Goal: Information Seeking & Learning: Learn about a topic

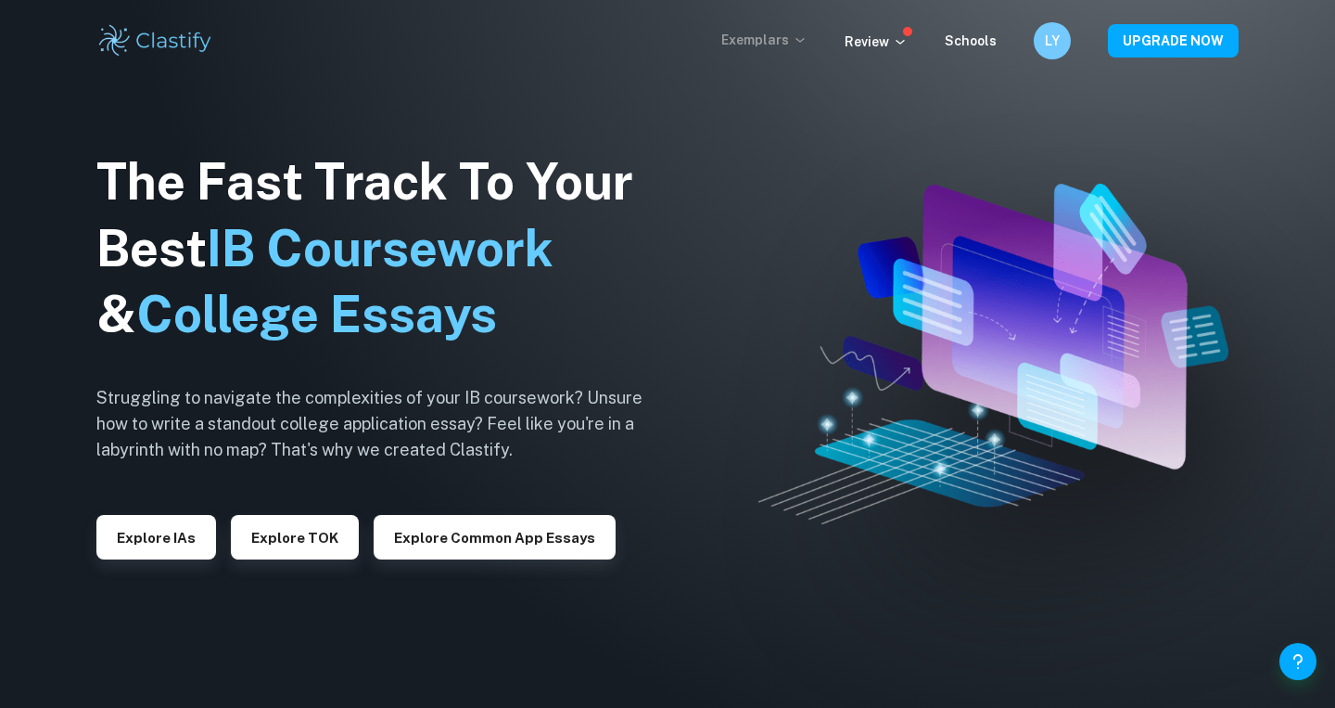
click at [751, 38] on p "Exemplars" at bounding box center [765, 40] width 86 height 20
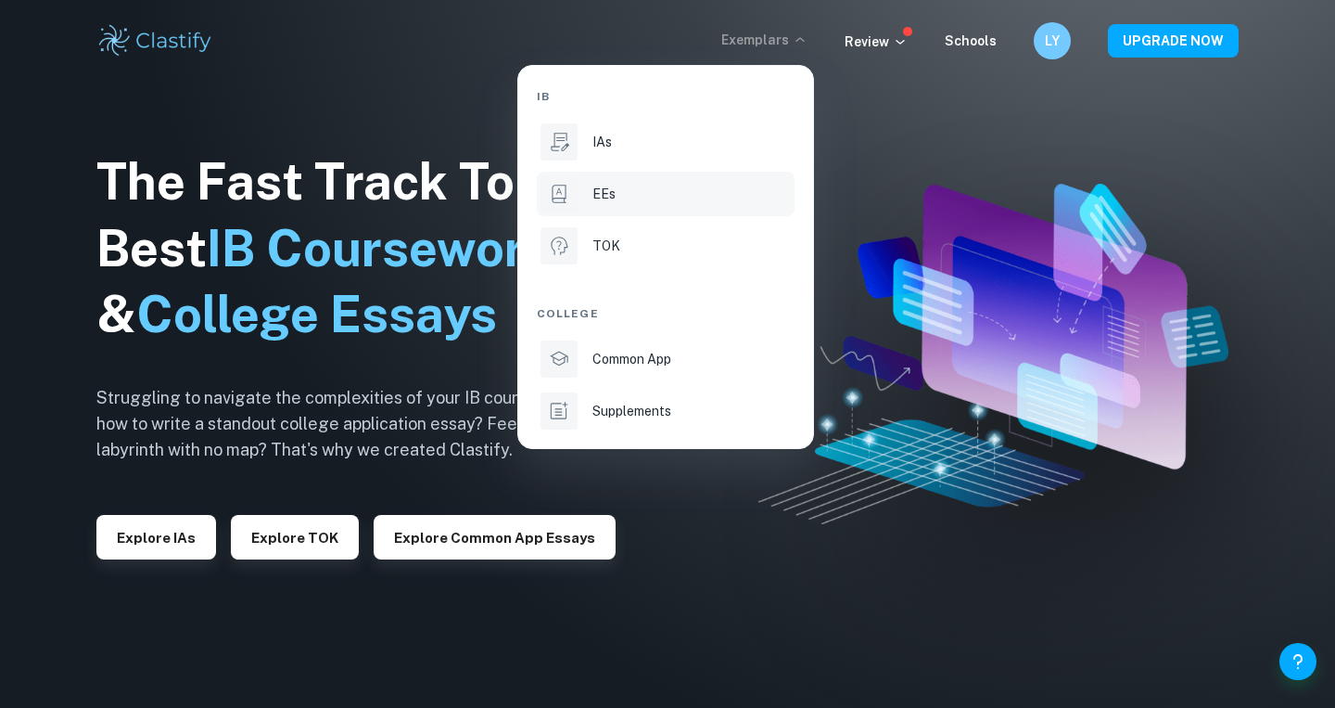
click at [589, 205] on li "EEs" at bounding box center [666, 194] width 258 height 45
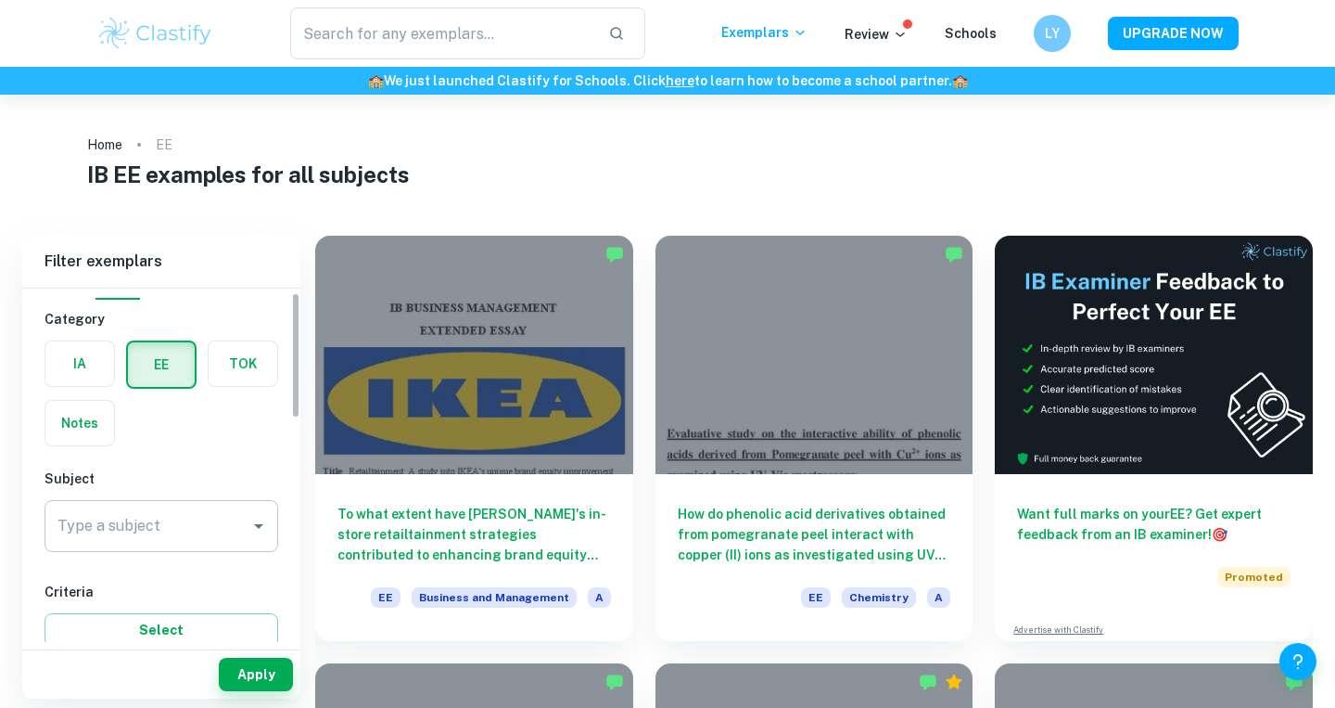
scroll to position [45, 0]
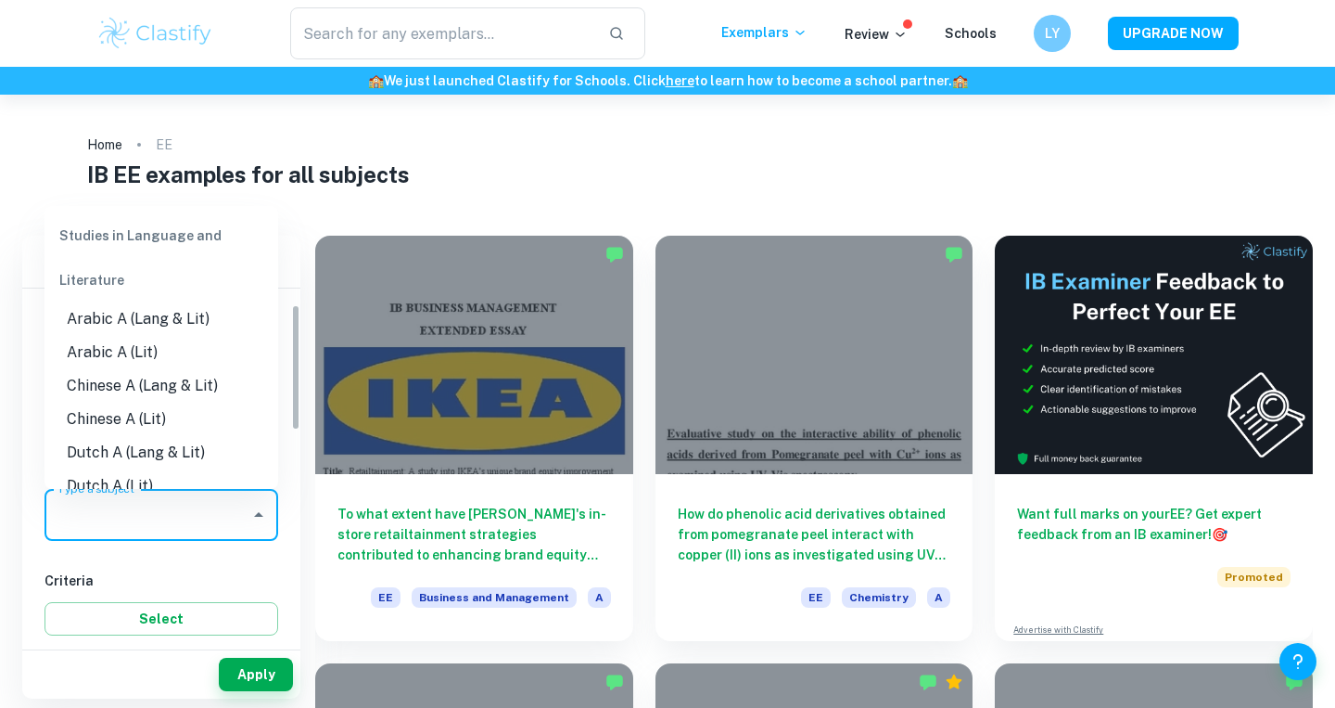
click at [99, 525] on input "Type a subject" at bounding box center [147, 514] width 189 height 35
click at [157, 386] on li "English A (Lang & Lit)" at bounding box center [162, 385] width 234 height 33
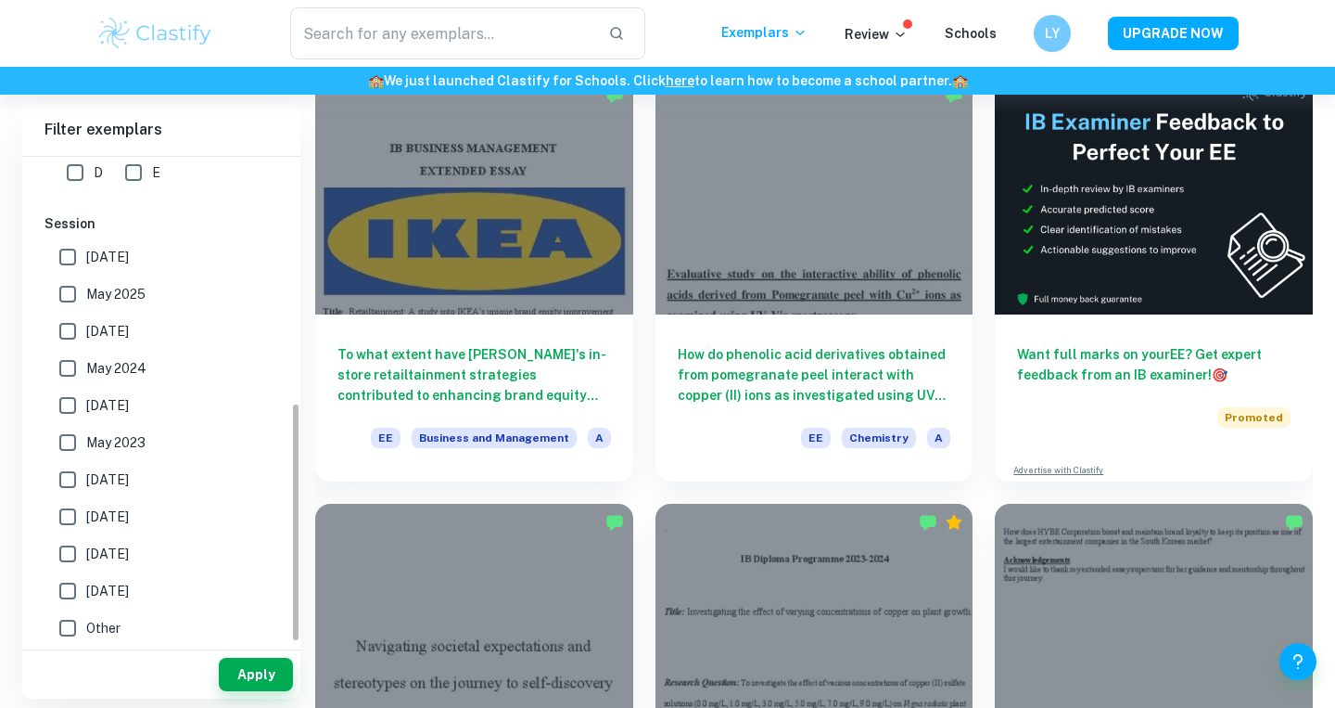
scroll to position [498, 0]
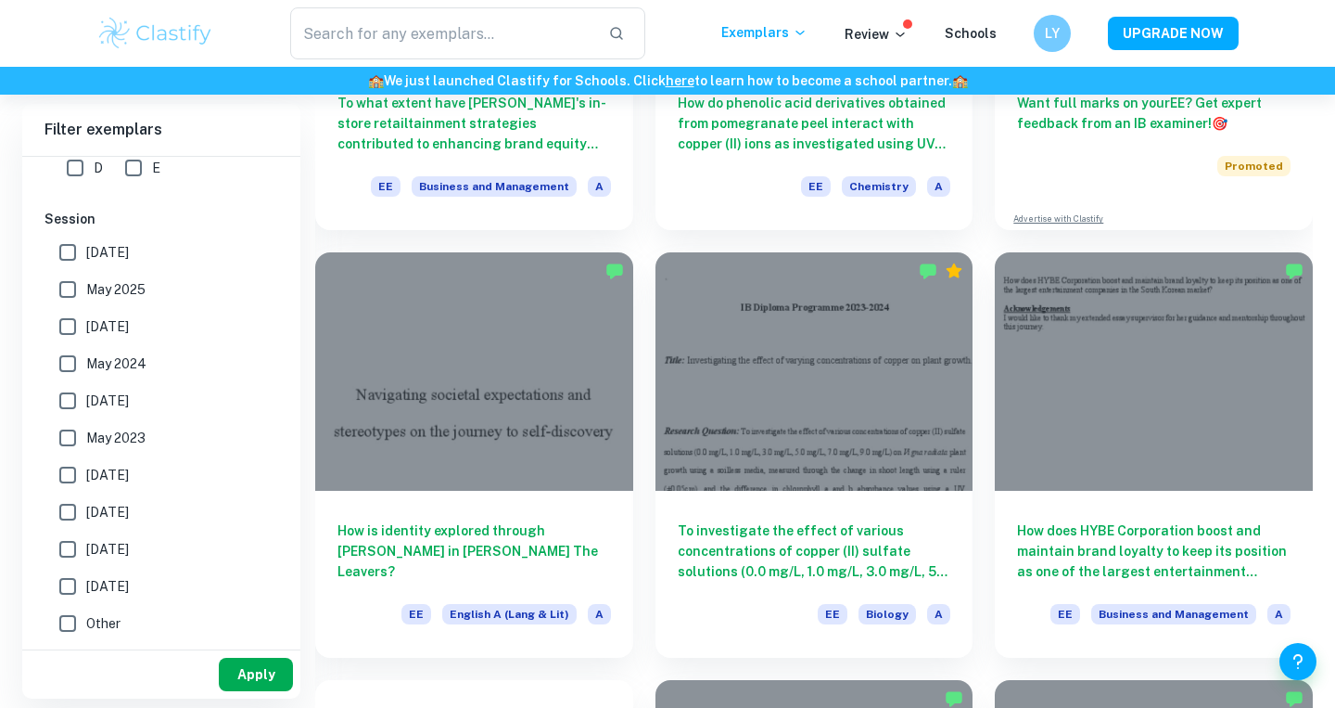
type input "English A (Lang & Lit)"
click at [250, 689] on button "Apply" at bounding box center [256, 674] width 74 height 33
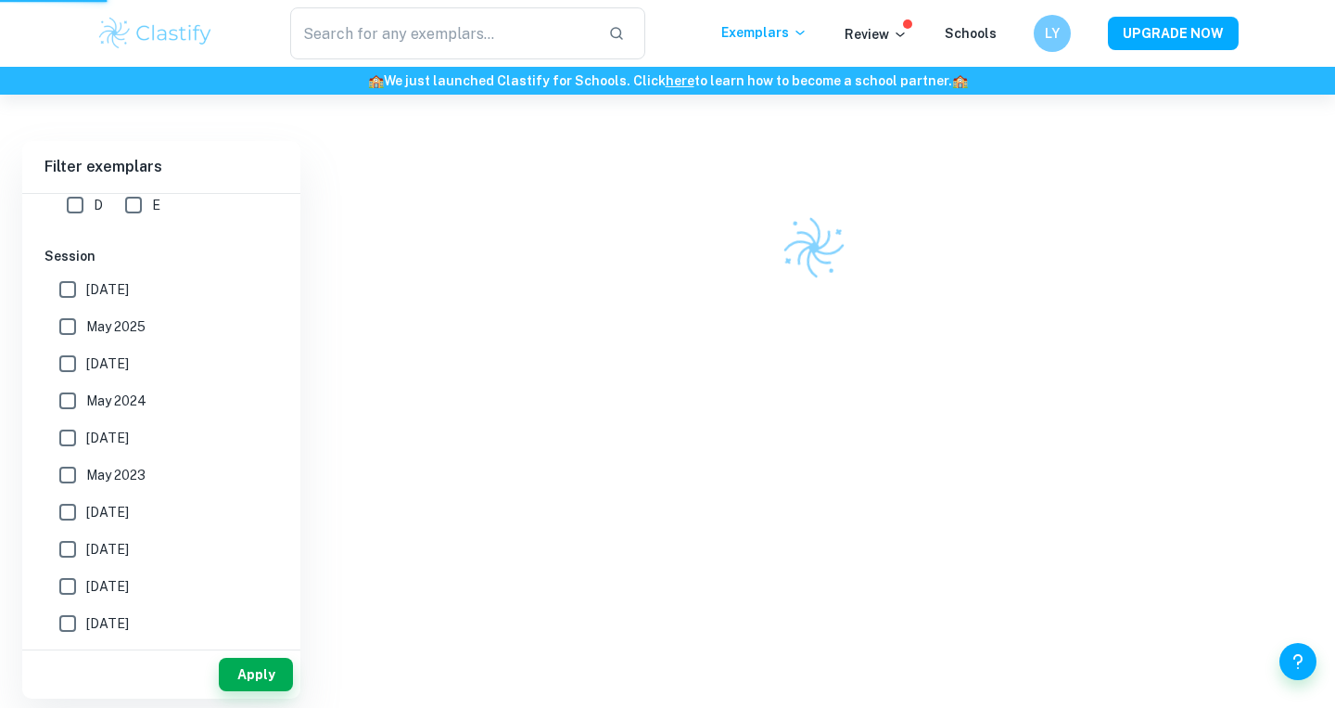
scroll to position [95, 0]
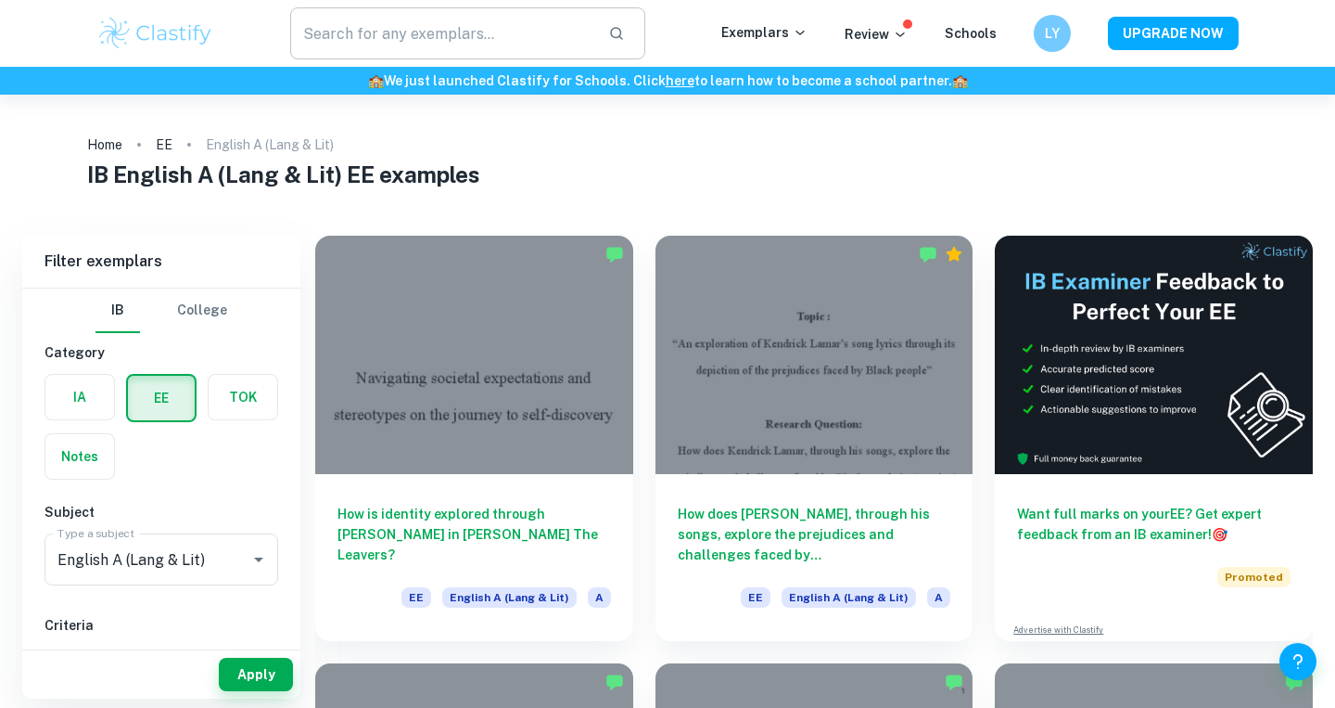
click at [458, 33] on input "text" at bounding box center [441, 33] width 303 height 52
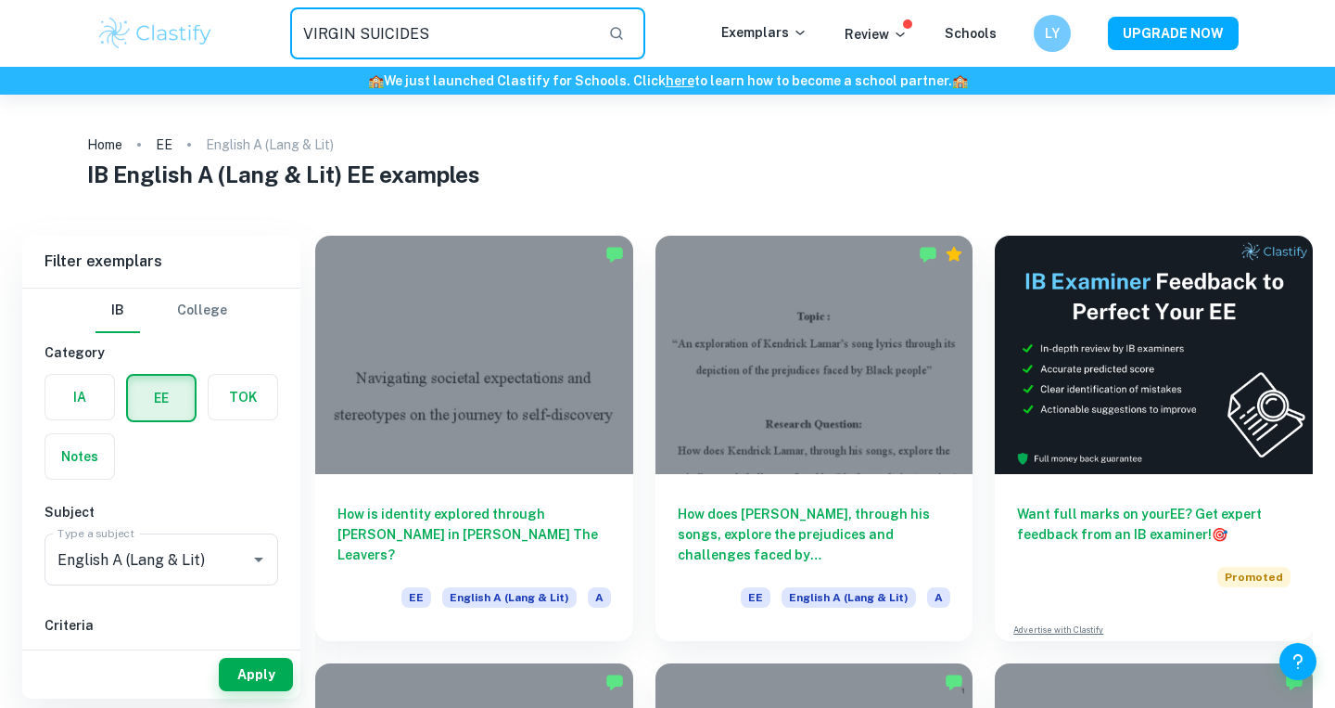
type input "VIRGIN SUICIDES"
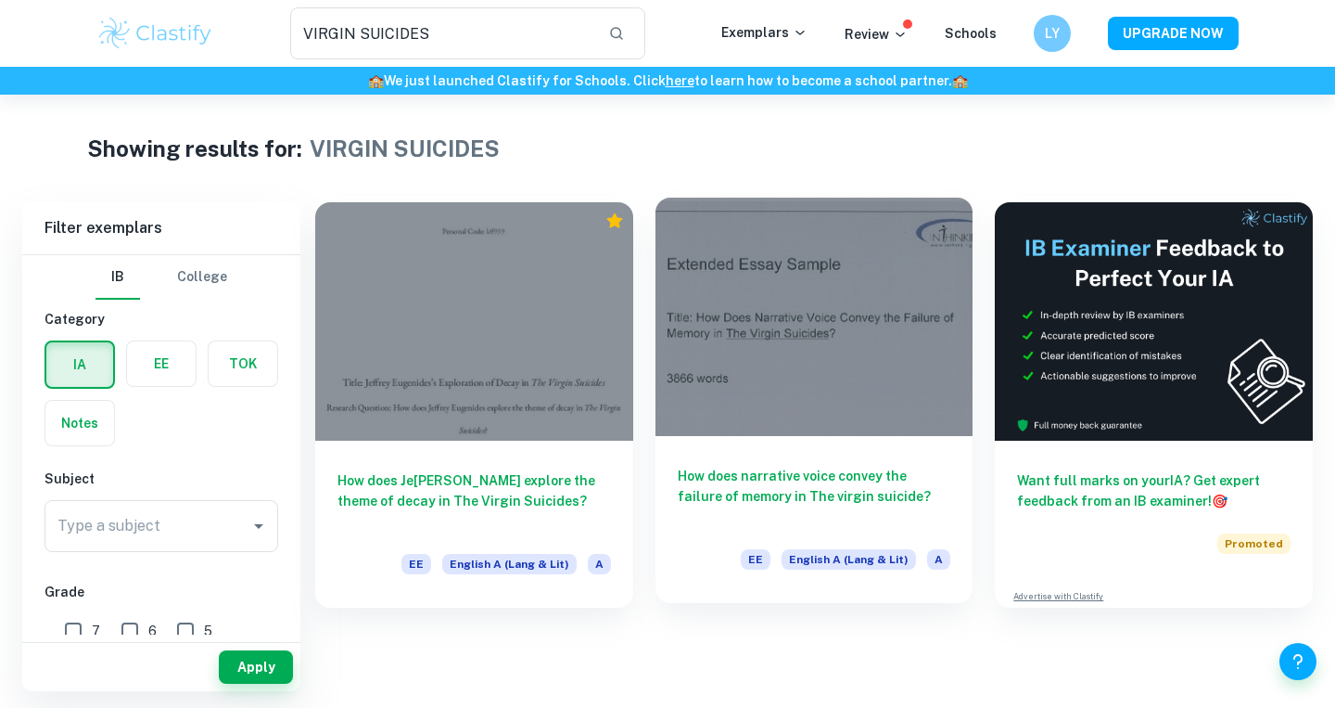
click at [822, 482] on h6 "How does narrative voice convey the failure of memory in The virgin suicide?" at bounding box center [815, 496] width 274 height 61
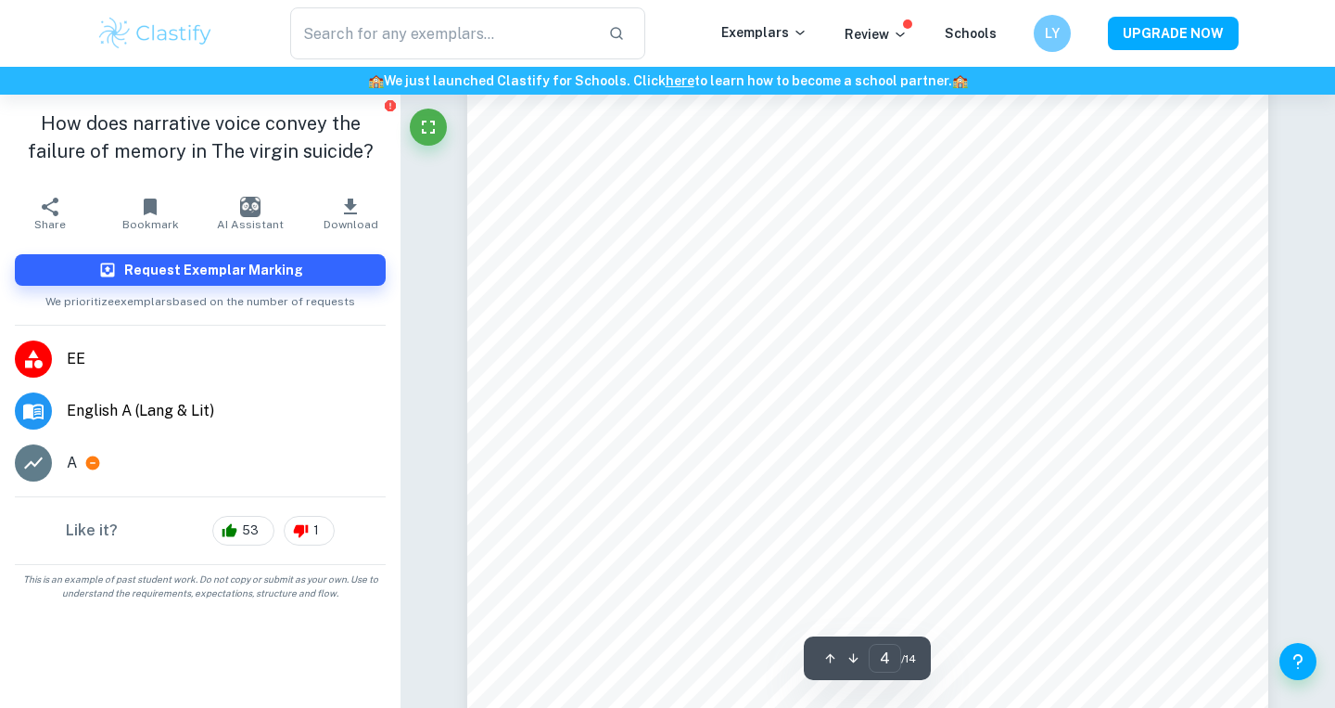
scroll to position [3744, 0]
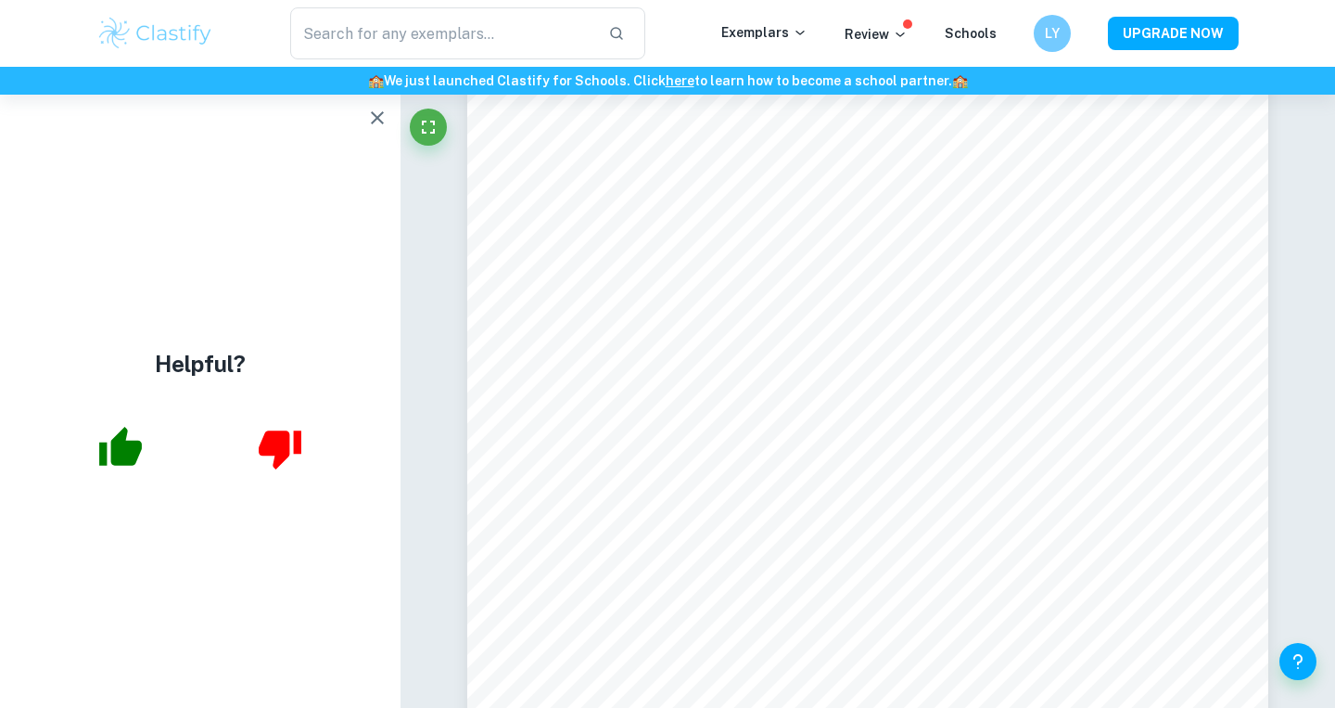
click at [383, 111] on icon "button" at bounding box center [377, 118] width 22 height 22
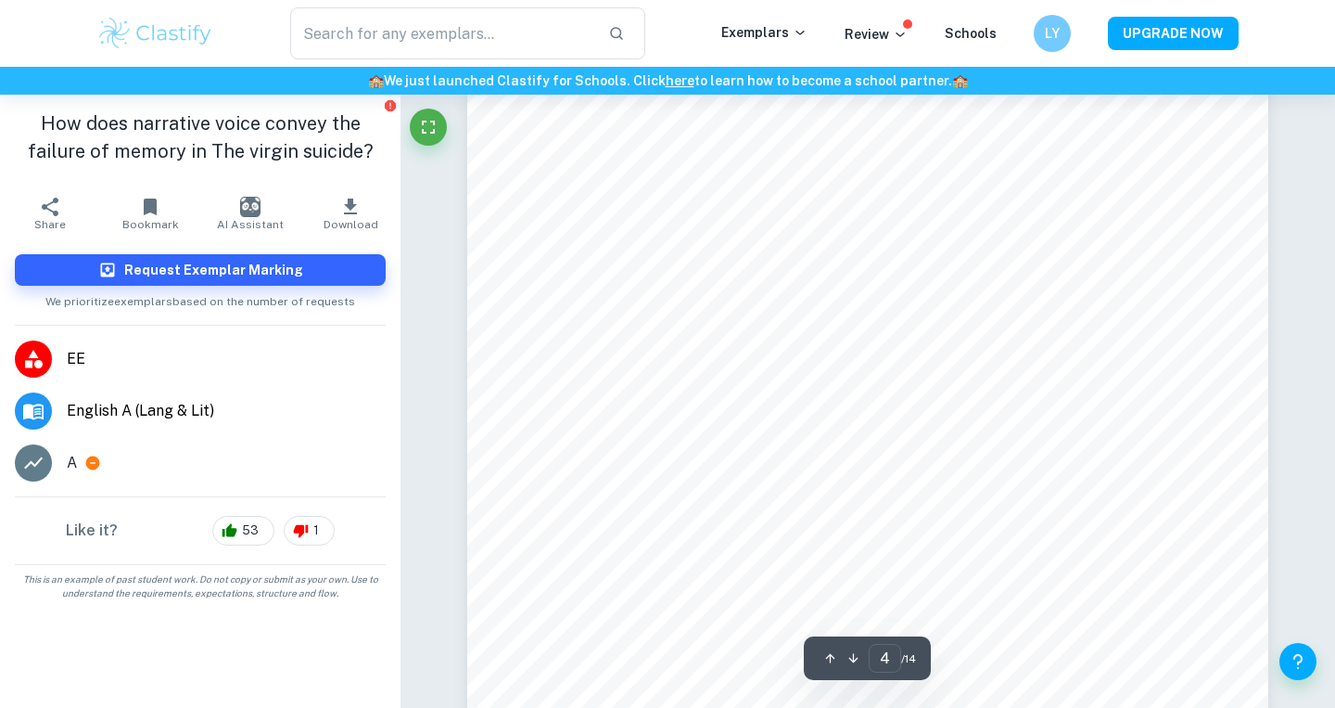
click at [345, 214] on icon "button" at bounding box center [350, 207] width 22 height 22
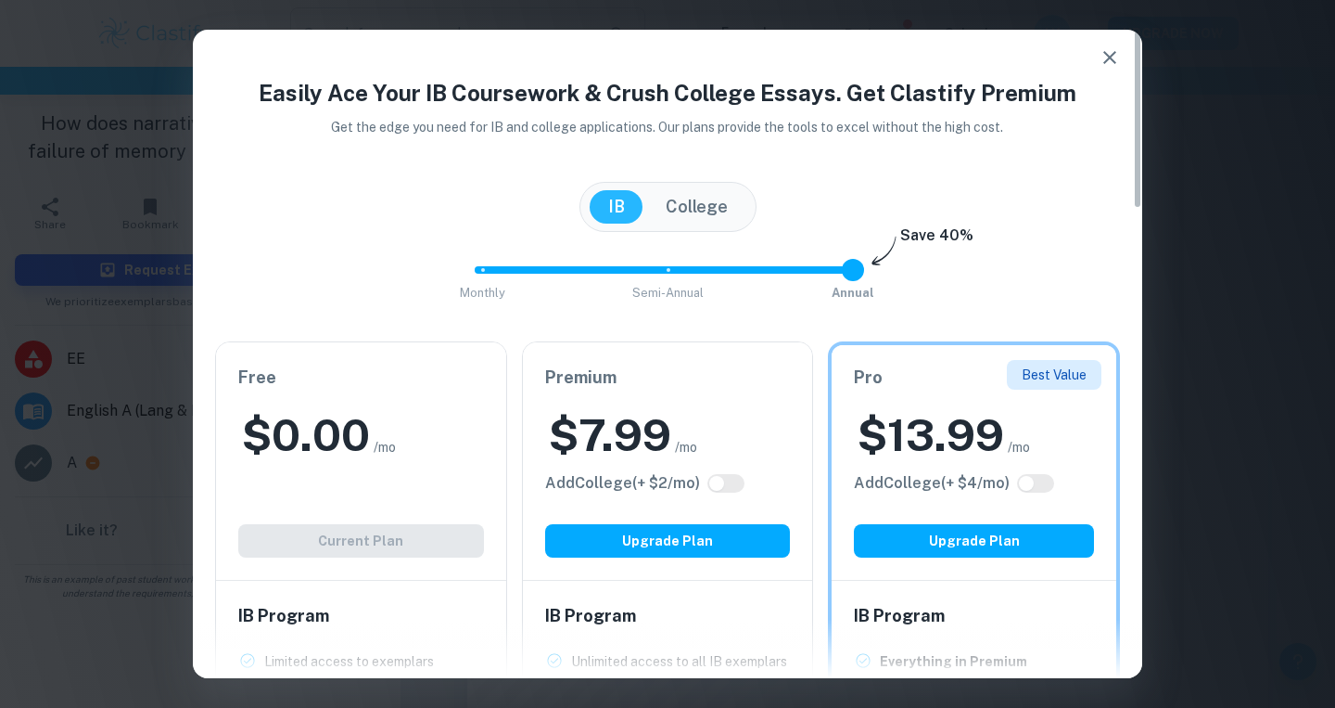
click at [309, 437] on h2 "$ 0.00" at bounding box center [306, 434] width 128 height 59
click at [1115, 53] on icon "button" at bounding box center [1110, 57] width 13 height 13
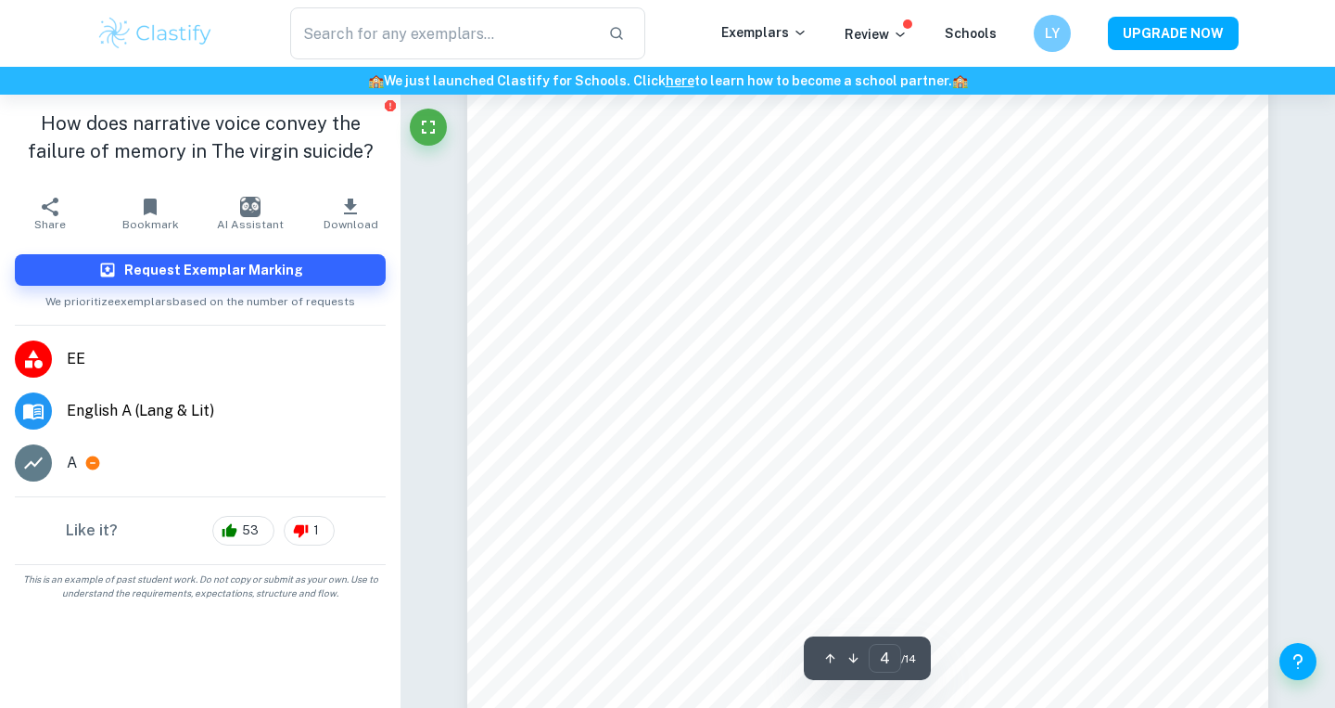
scroll to position [3793, 0]
type input "4"
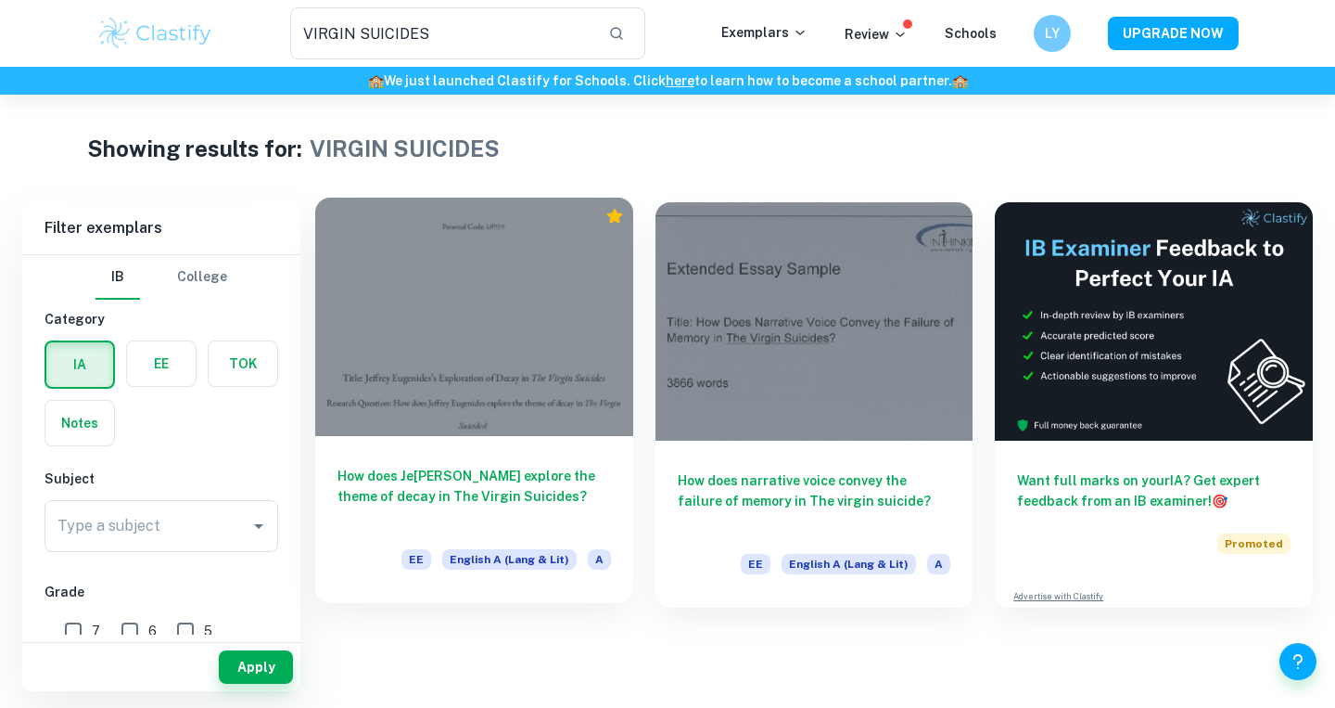
click at [490, 492] on h6 "How does Je [PERSON_NAME] explore the theme of decay in The Virgin Suicides?" at bounding box center [475, 496] width 274 height 61
